Goal: Information Seeking & Learning: Learn about a topic

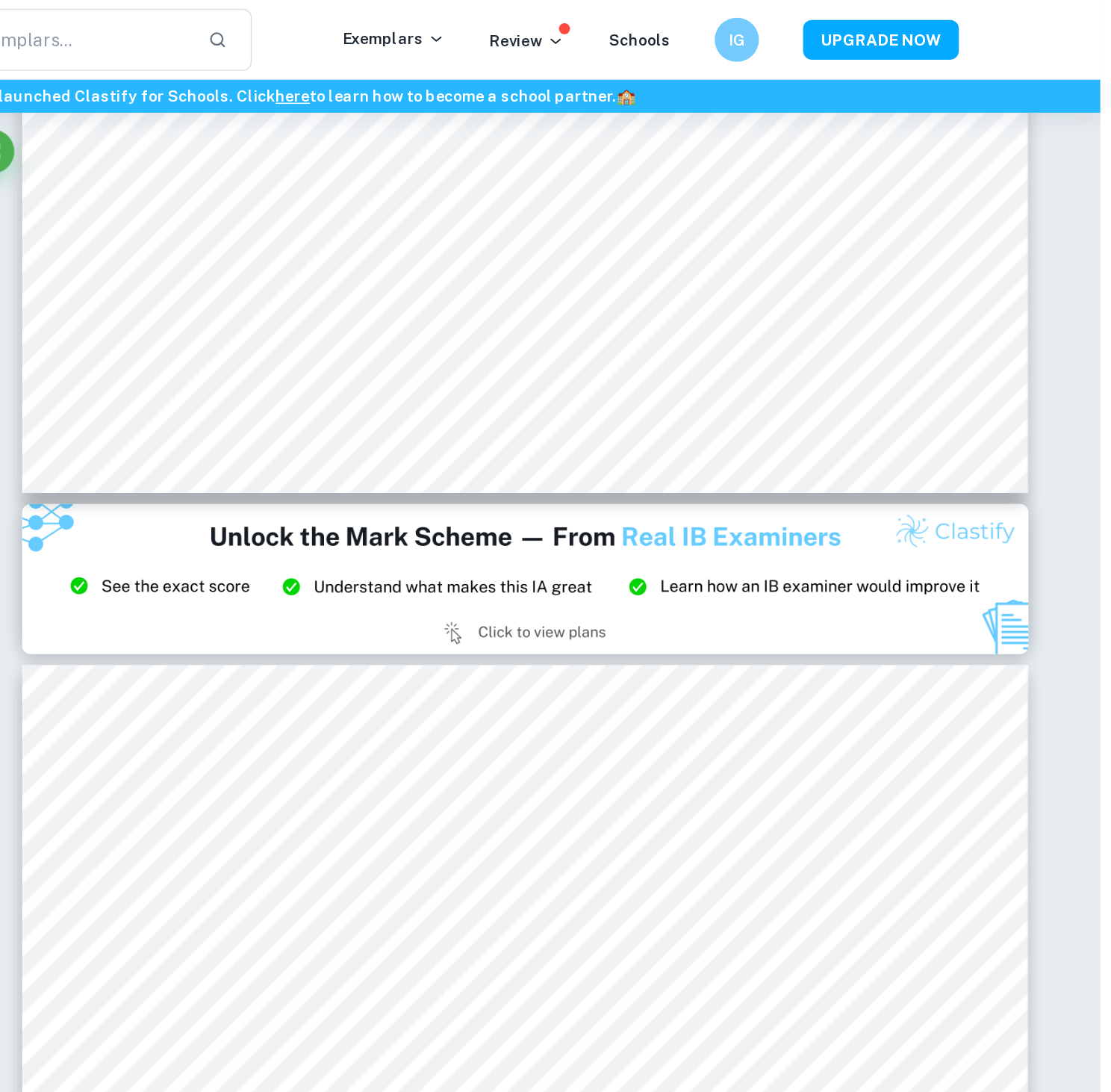
scroll to position [13645, 0]
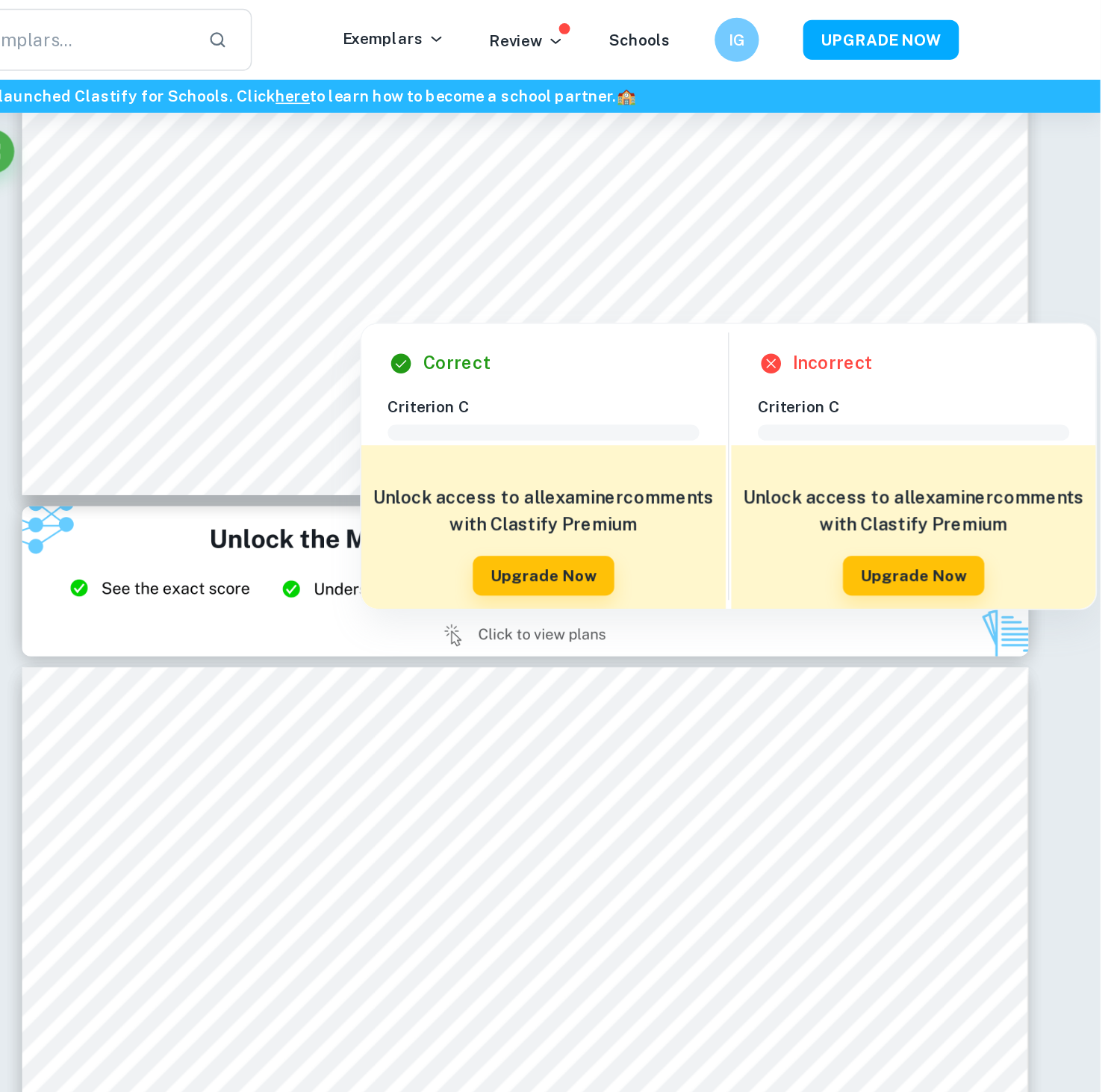
click at [464, 179] on div at bounding box center [721, 189] width 515 height 22
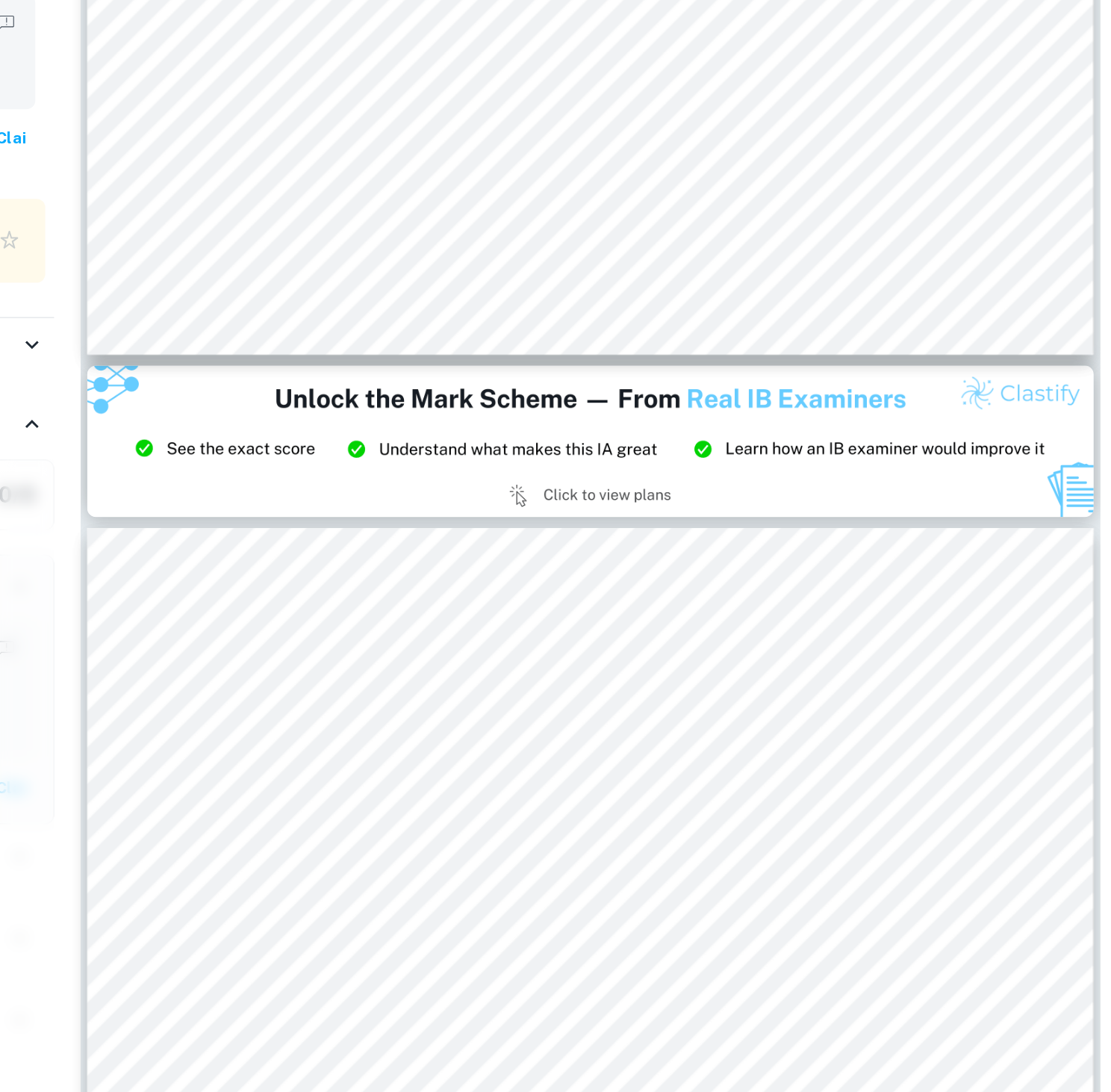
scroll to position [13140, 0]
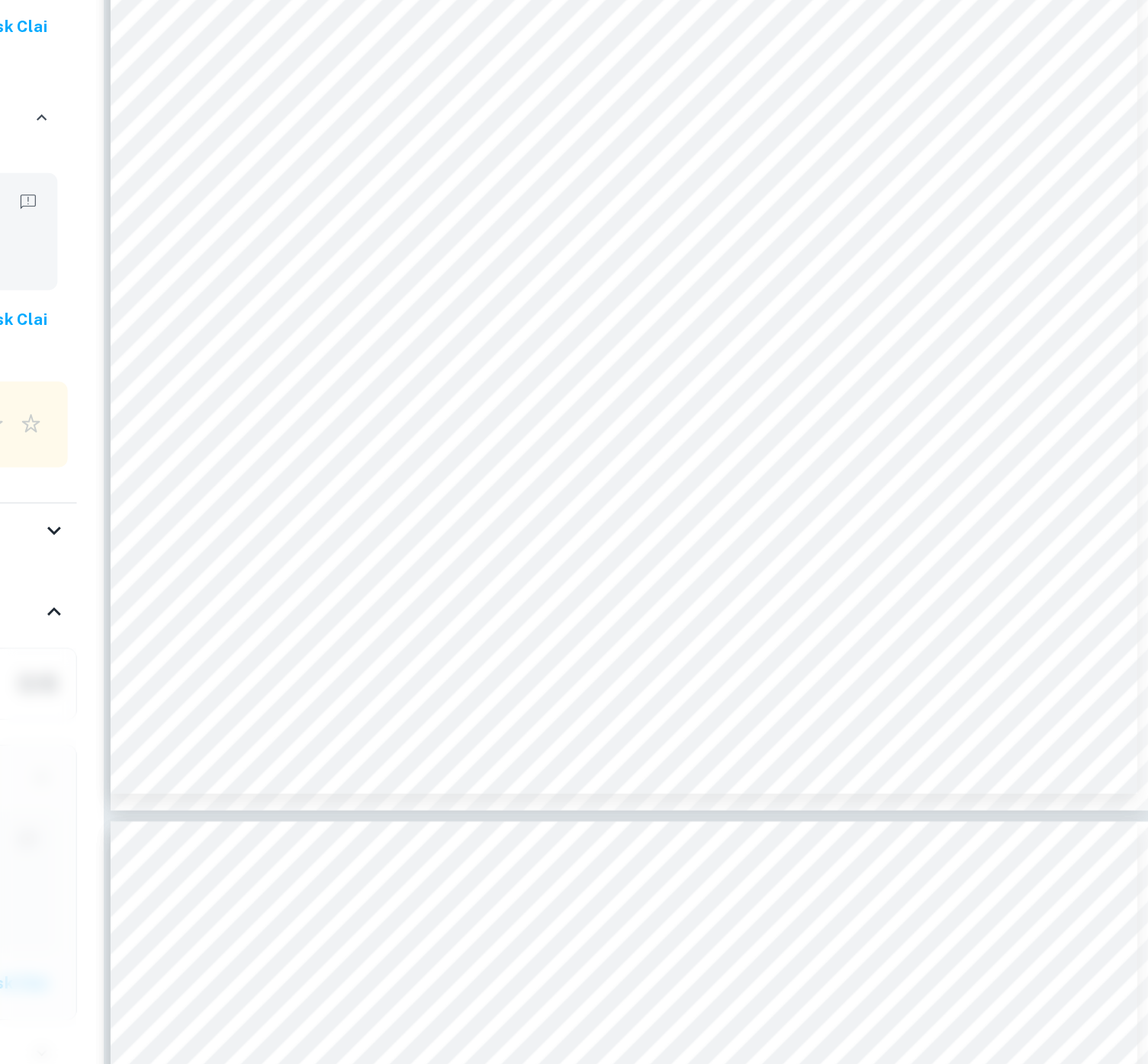
scroll to position [14518, 0]
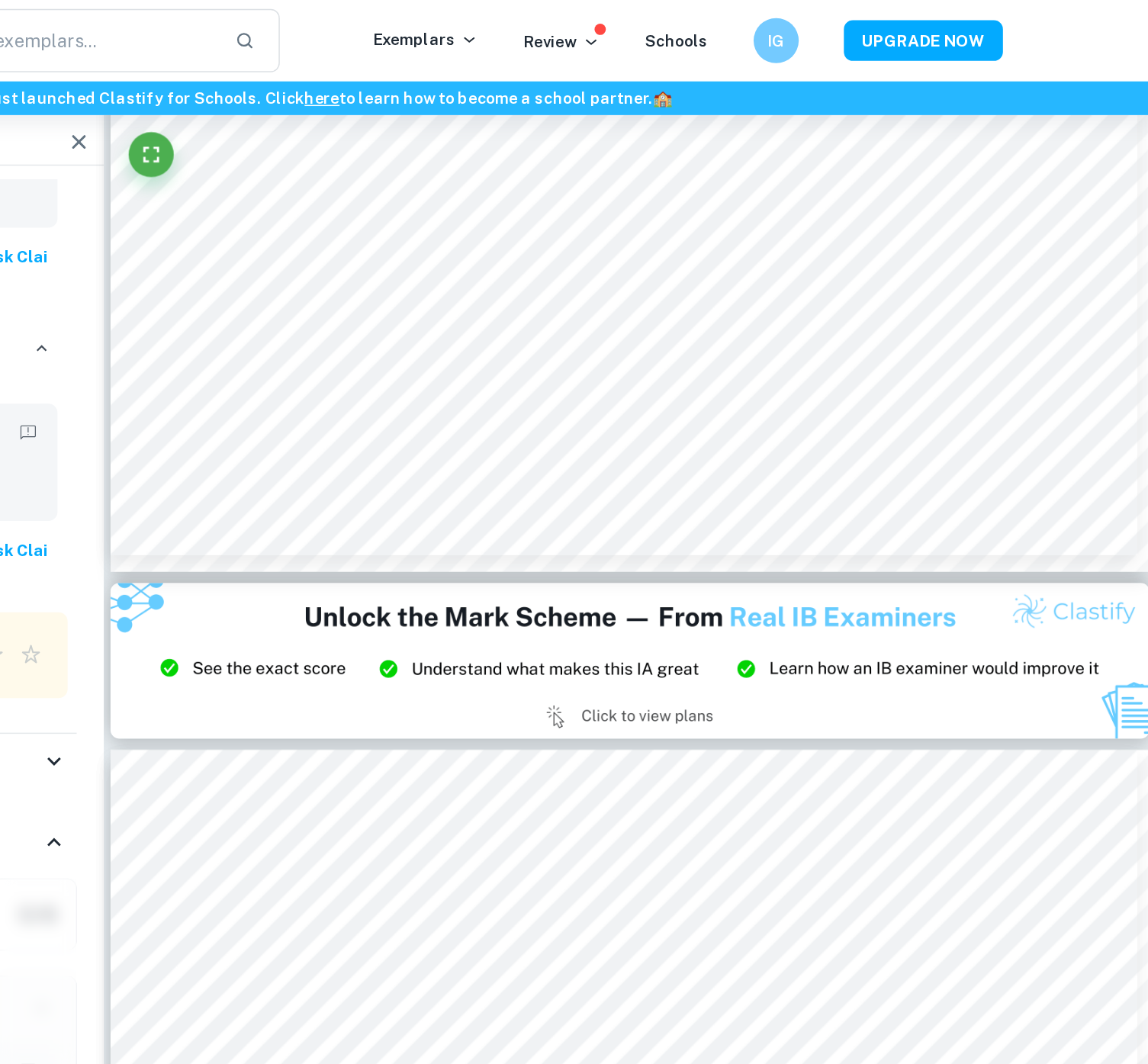
type input "14"
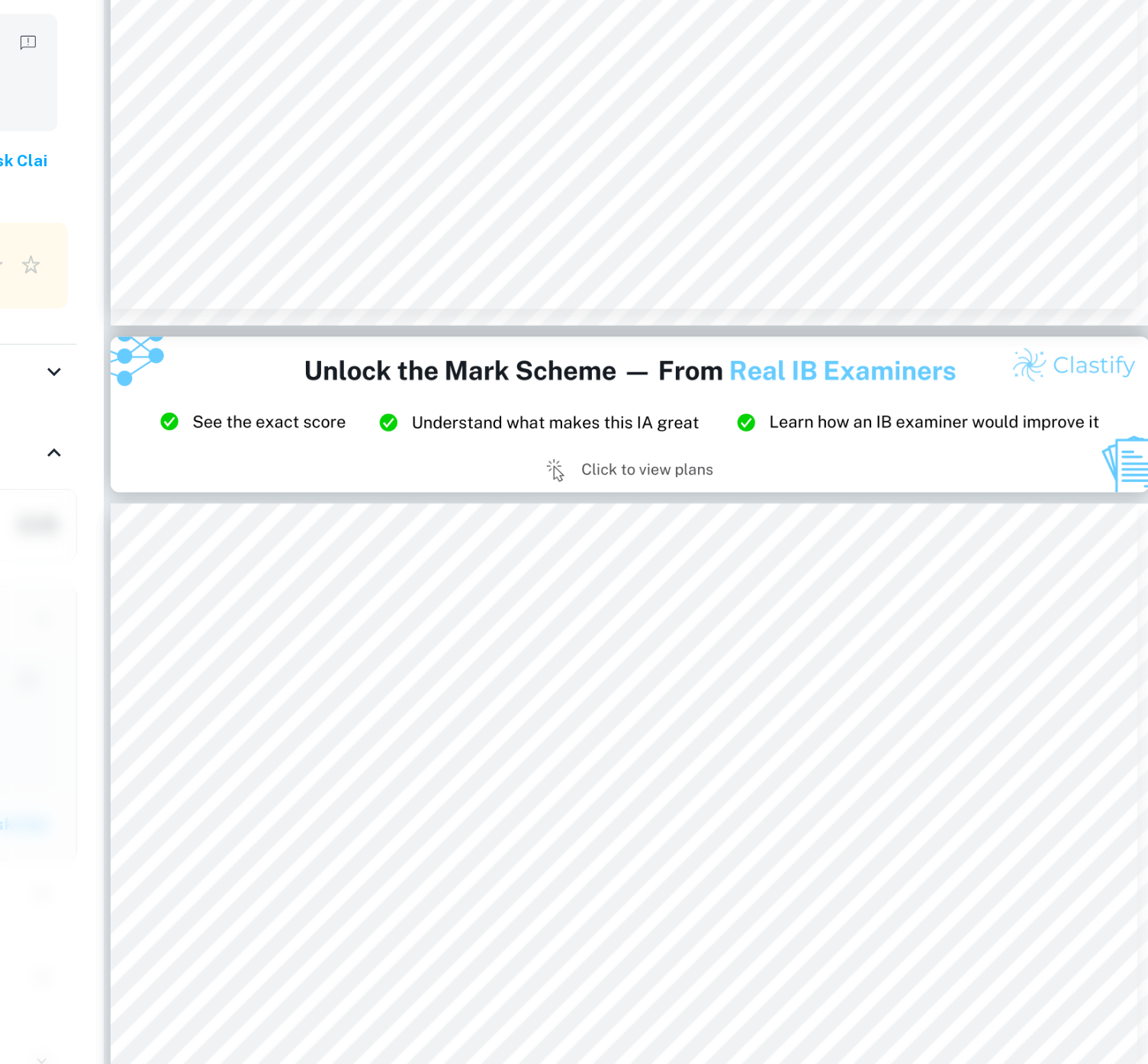
scroll to position [13624, 0]
